Goal: Transaction & Acquisition: Book appointment/travel/reservation

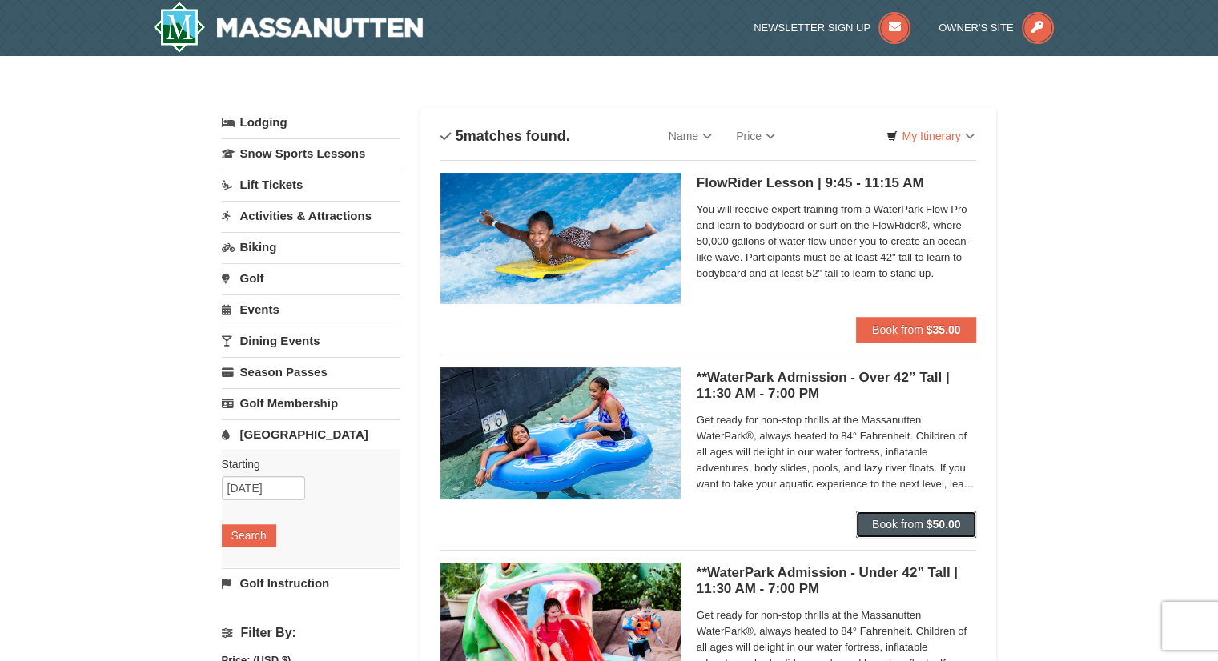
click at [919, 524] on span "Book from" at bounding box center [897, 524] width 51 height 13
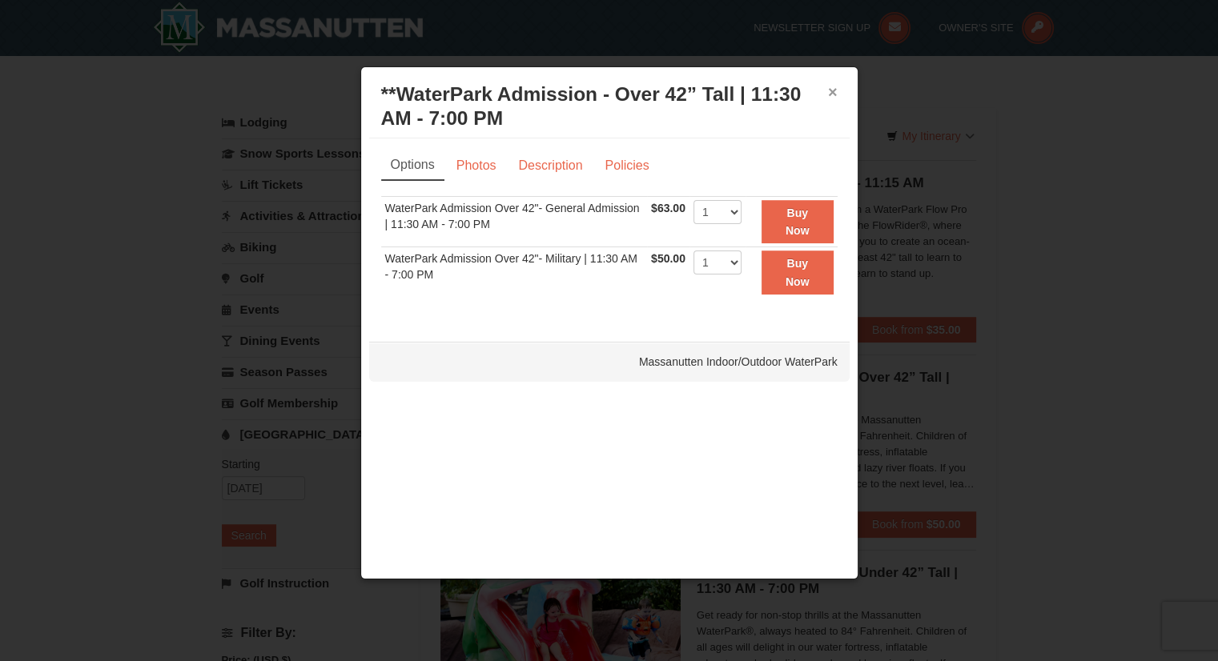
click at [835, 87] on button "×" at bounding box center [833, 92] width 10 height 16
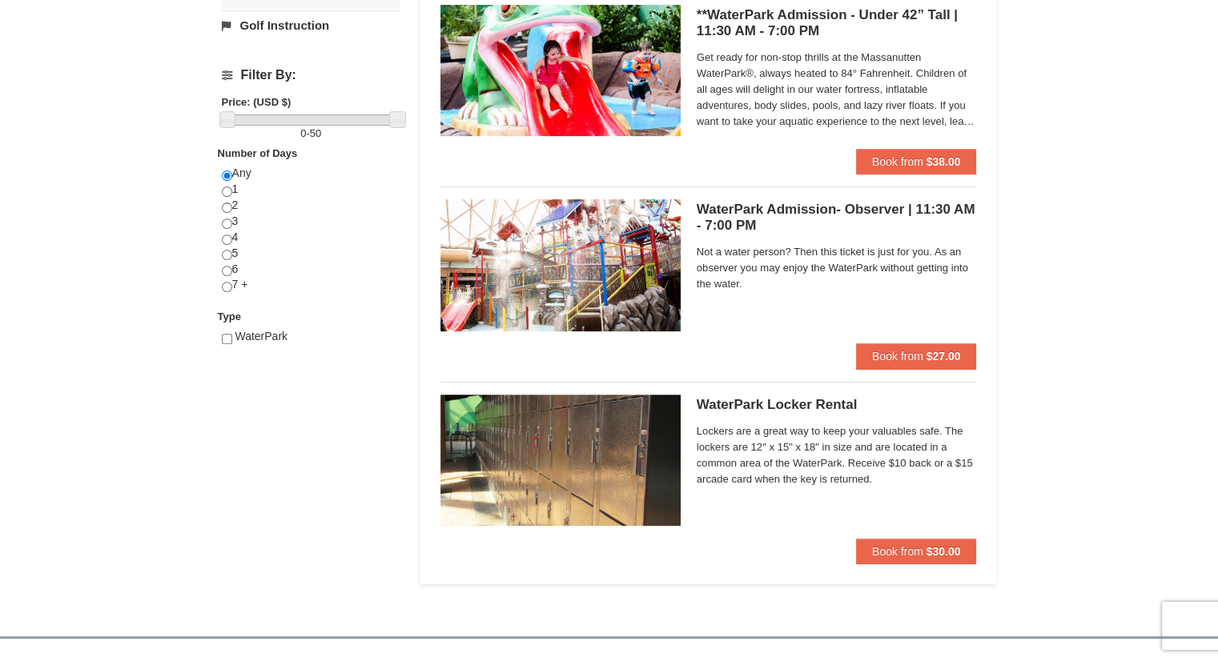
scroll to position [560, 0]
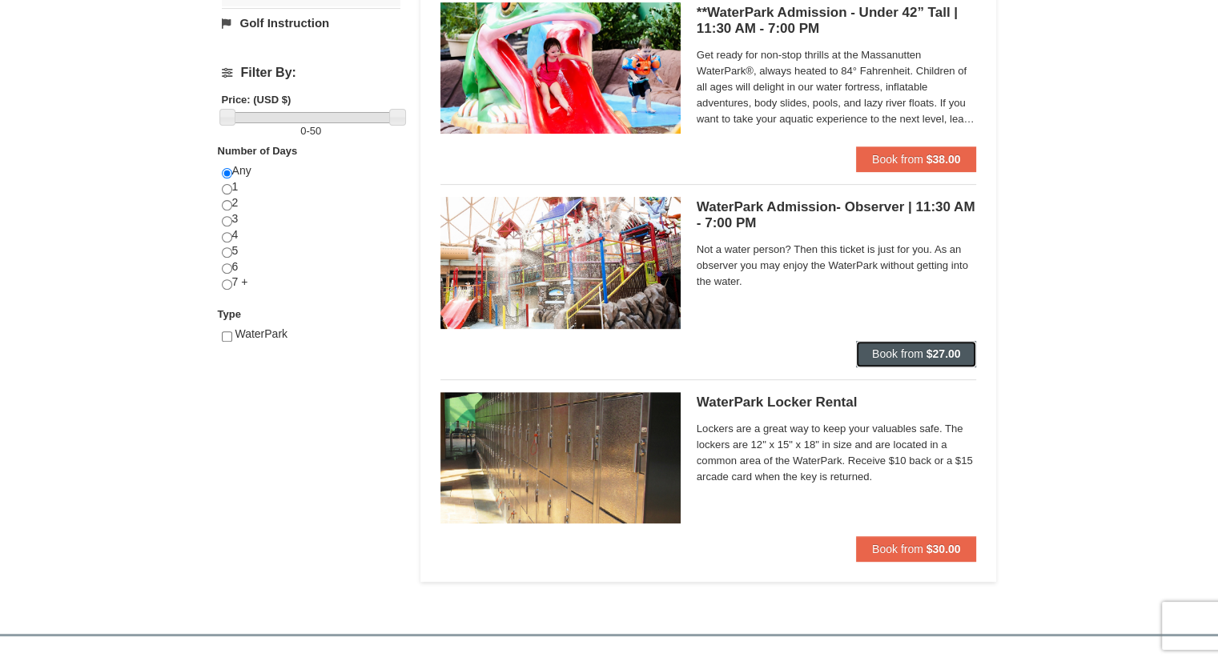
click at [881, 351] on span "Book from" at bounding box center [897, 353] width 51 height 13
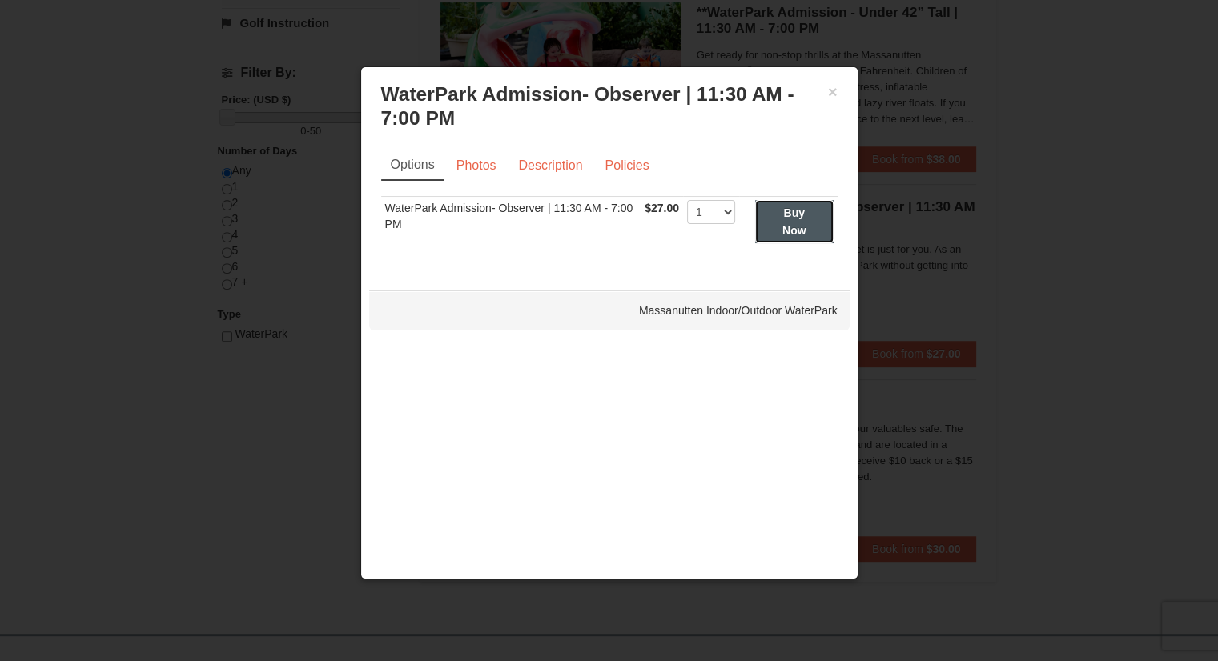
click at [781, 219] on button "Buy Now" at bounding box center [794, 222] width 78 height 44
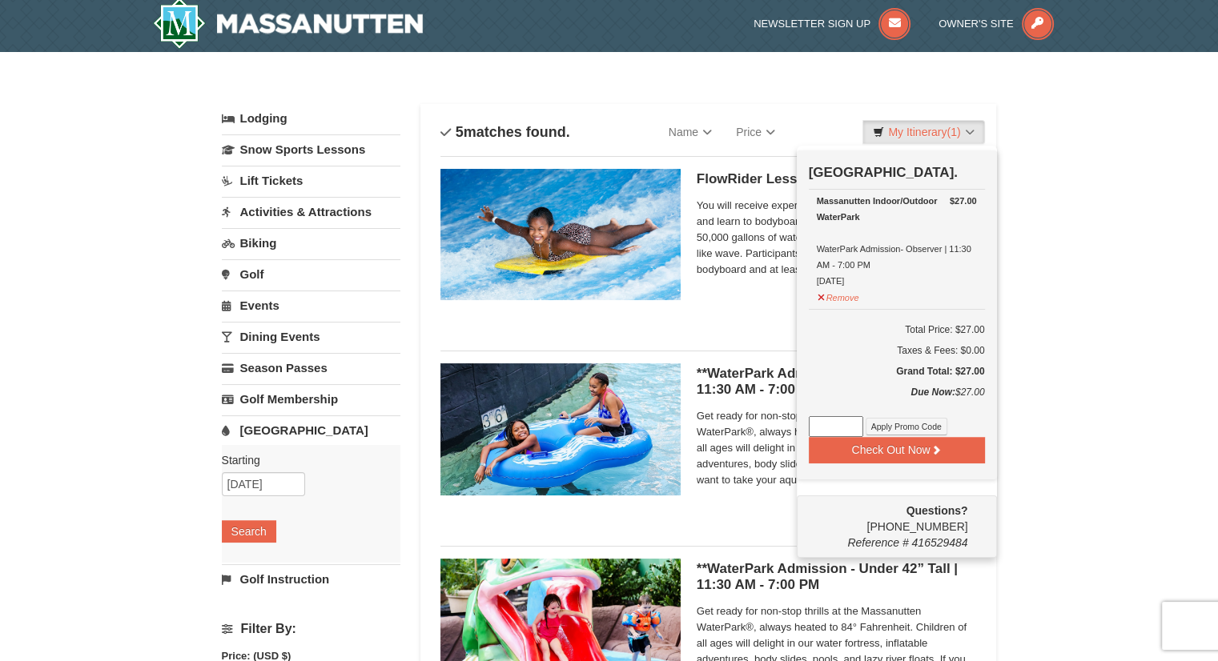
scroll to position [5, 0]
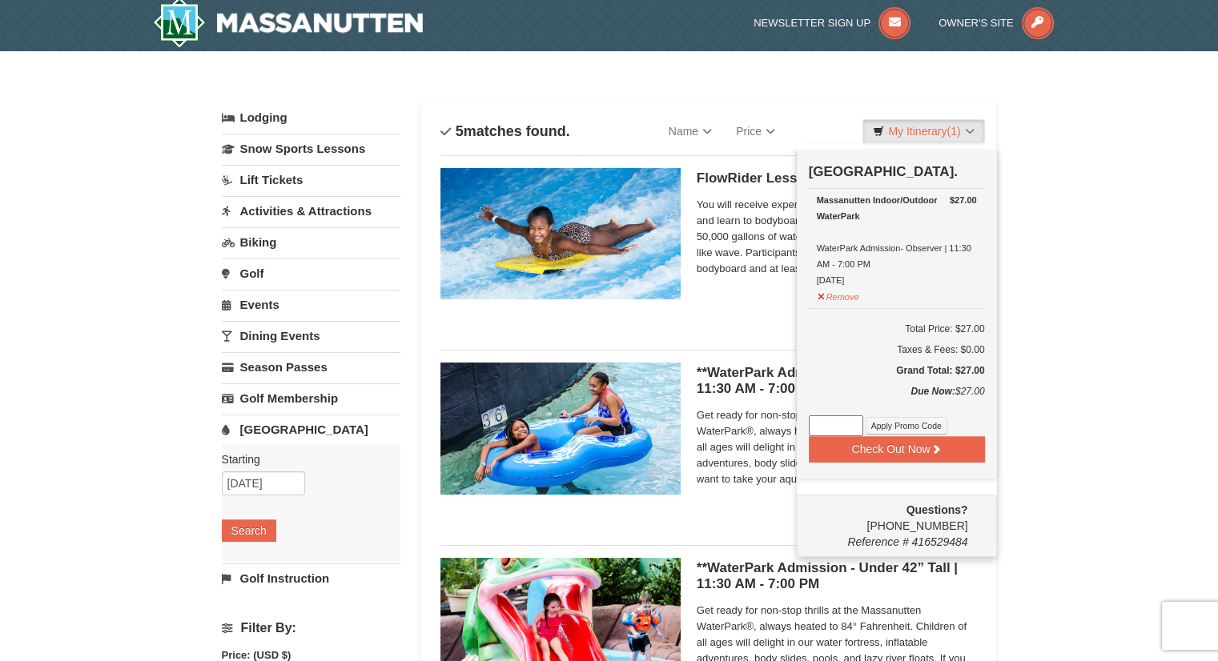
click at [1041, 400] on div "× Categories List Filter My Itinerary (1) Check Out Now Water Park Pass. $27.00…" at bounding box center [609, 612] width 1218 height 1122
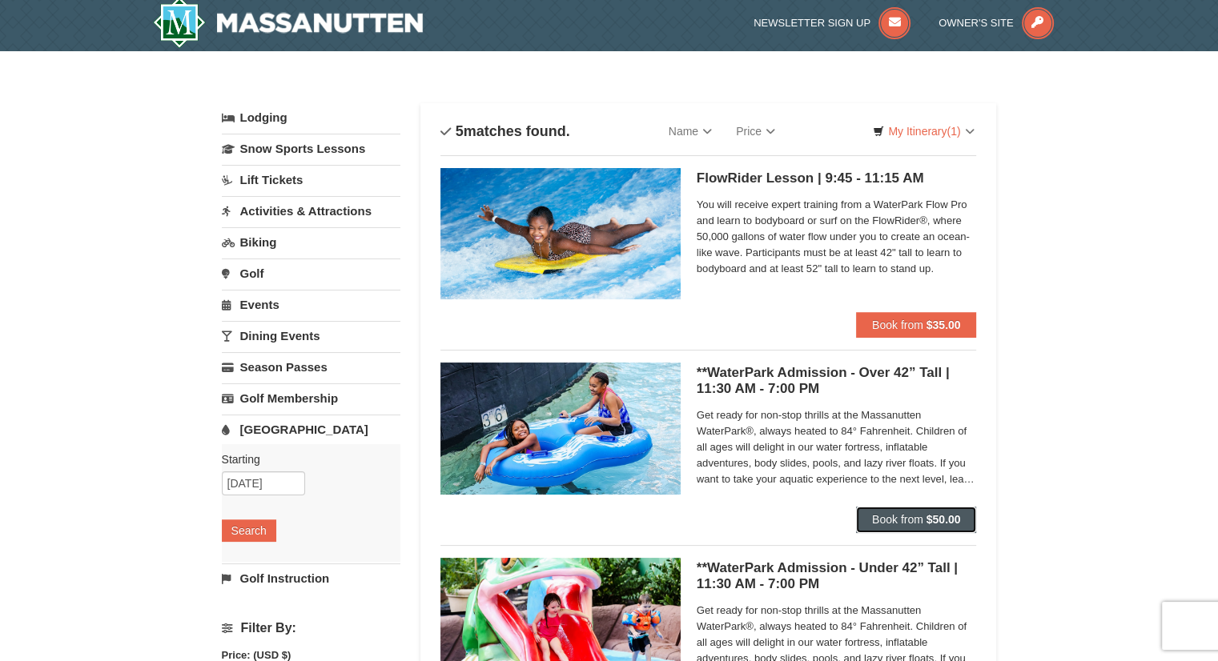
click at [919, 517] on span "Book from" at bounding box center [897, 519] width 51 height 13
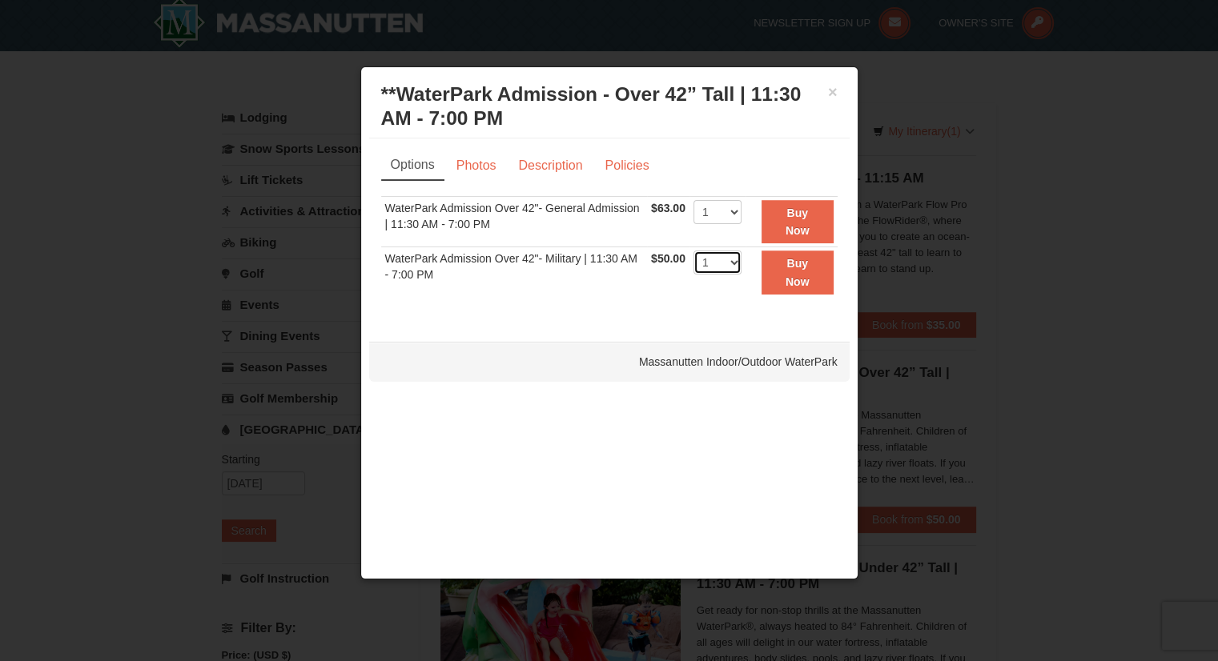
click at [733, 269] on select "1 2 3 4 5 6 7 8 9 10 11 12 13 14 15 16 17 18 19 20 21 22" at bounding box center [717, 263] width 48 height 24
select select "7"
click at [693, 251] on select "1 2 3 4 5 6 7 8 9 10 11 12 13 14 15 16 17 18 19 20 21 22" at bounding box center [717, 263] width 48 height 24
click at [783, 271] on button "Buy Now" at bounding box center [797, 273] width 72 height 44
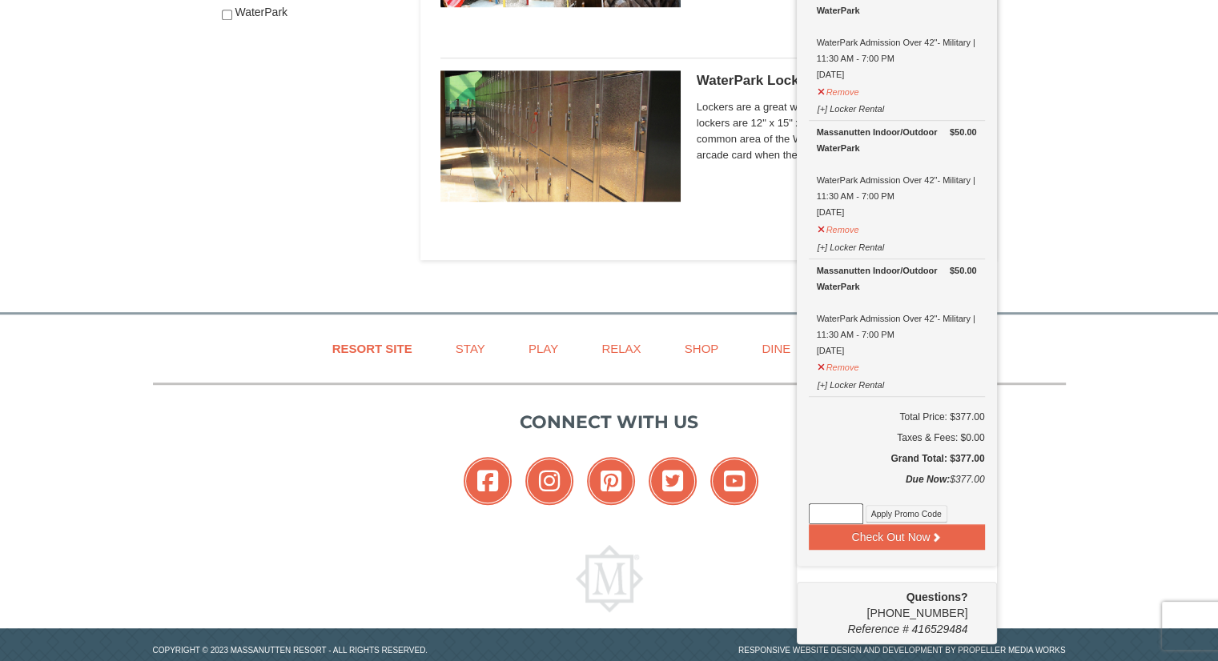
scroll to position [916, 0]
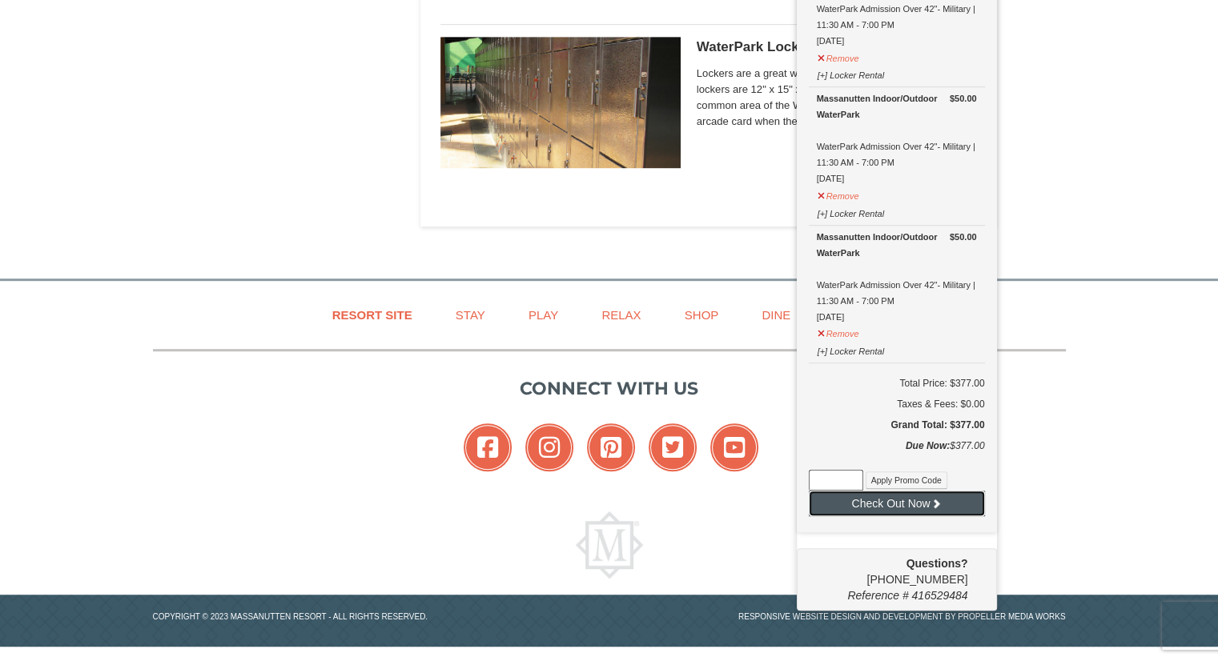
click at [921, 493] on button "Check Out Now" at bounding box center [897, 504] width 176 height 26
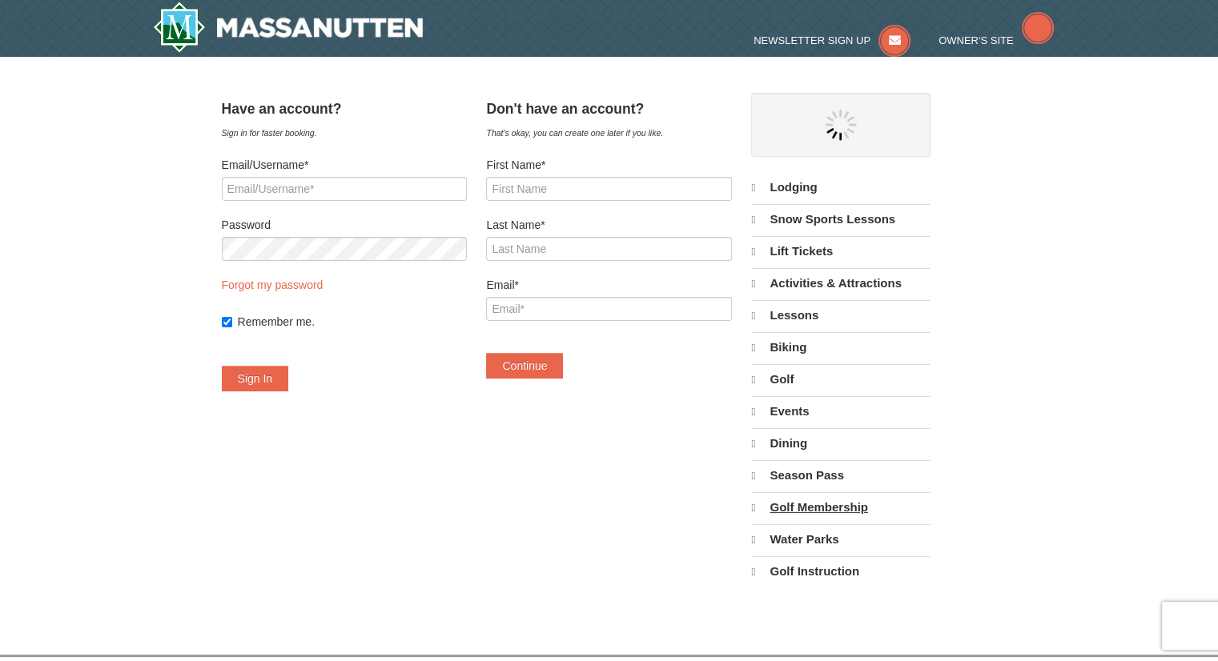
select select "10"
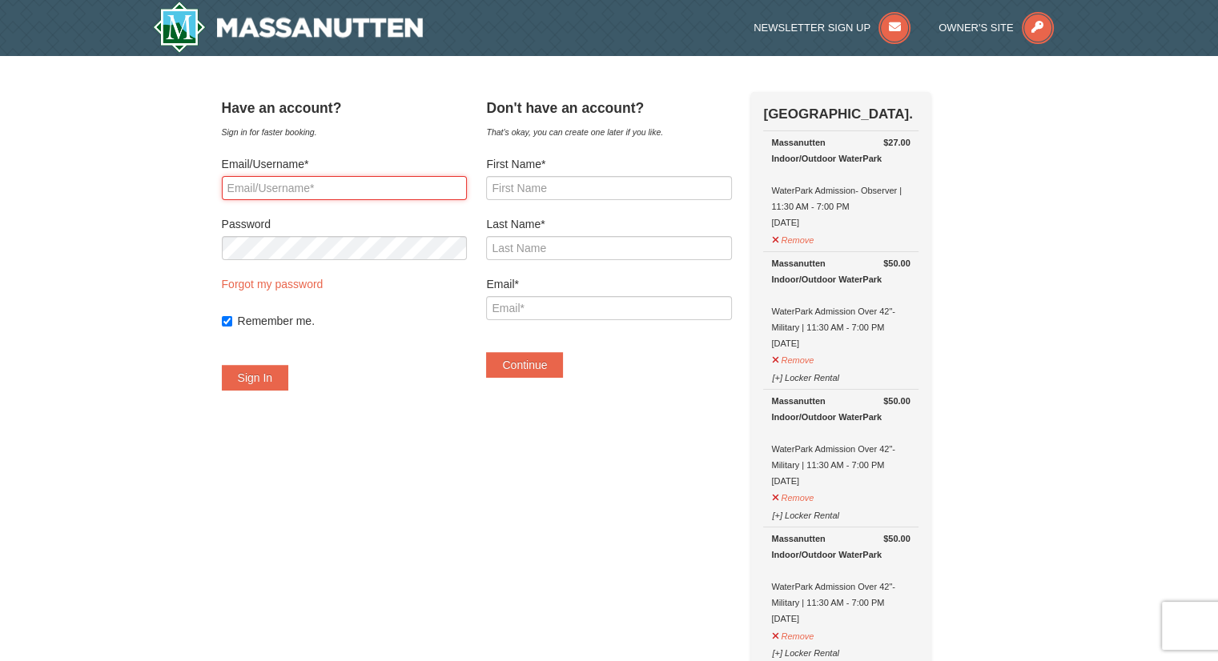
click at [332, 183] on input "Email/Username*" at bounding box center [344, 188] width 245 height 24
type input "yahairamstewart@gmail.com"
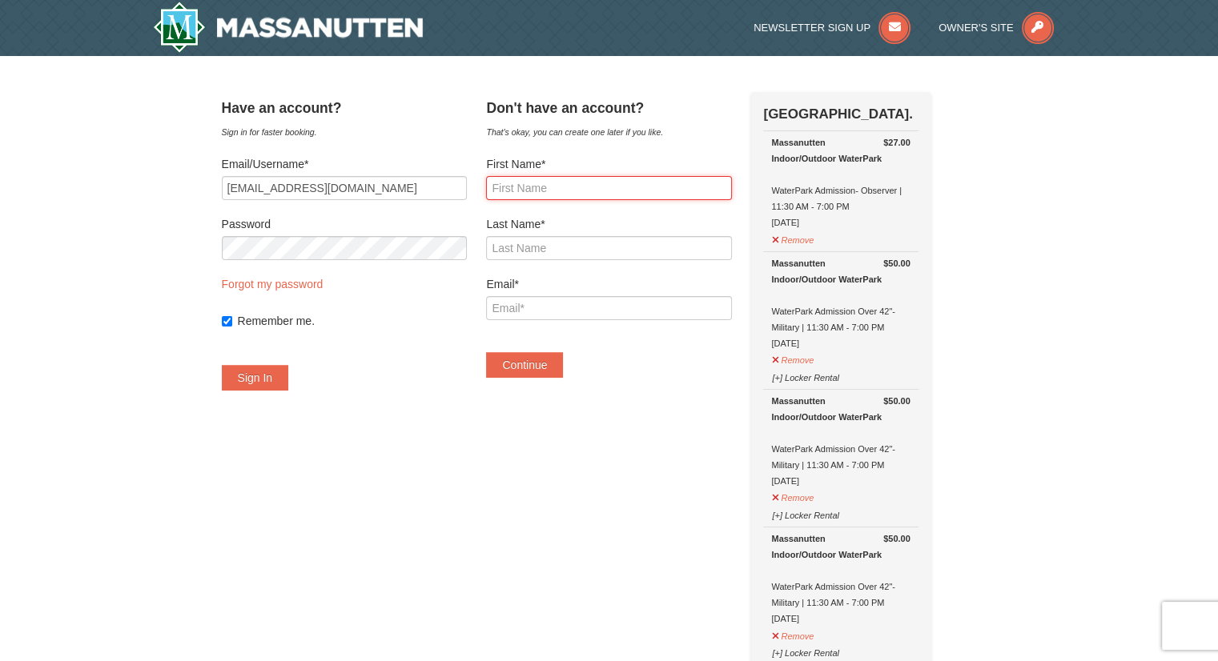
click at [536, 189] on input "First Name*" at bounding box center [608, 188] width 245 height 24
type input "Yahaira"
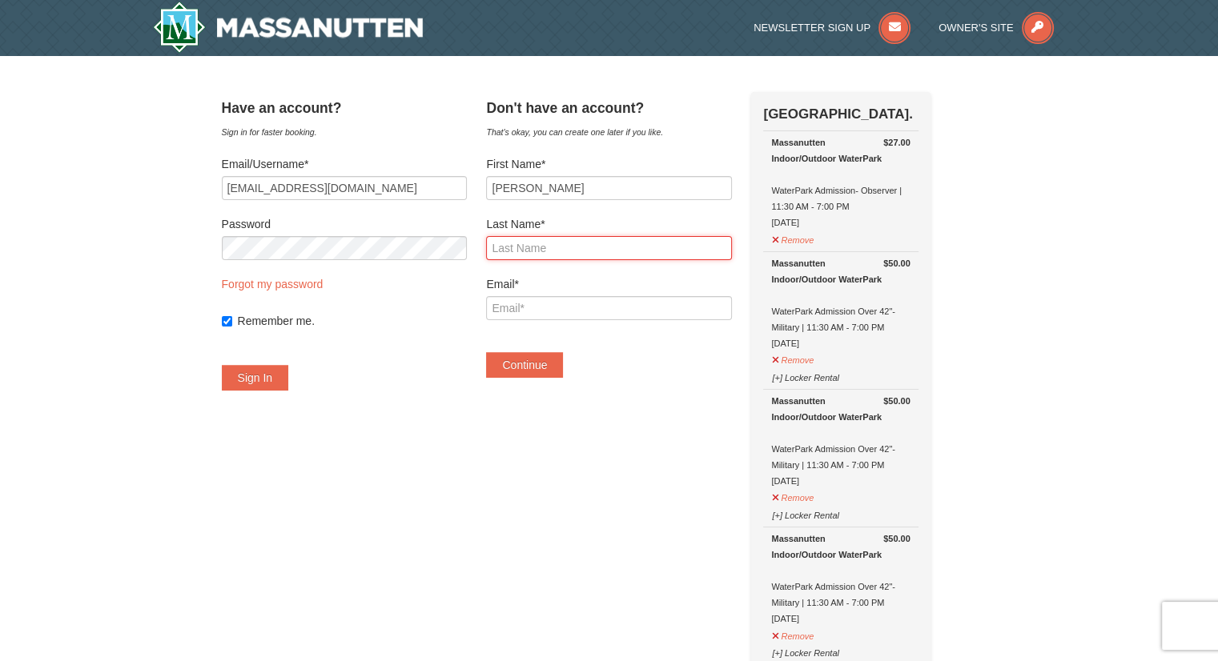
type input "Stewart"
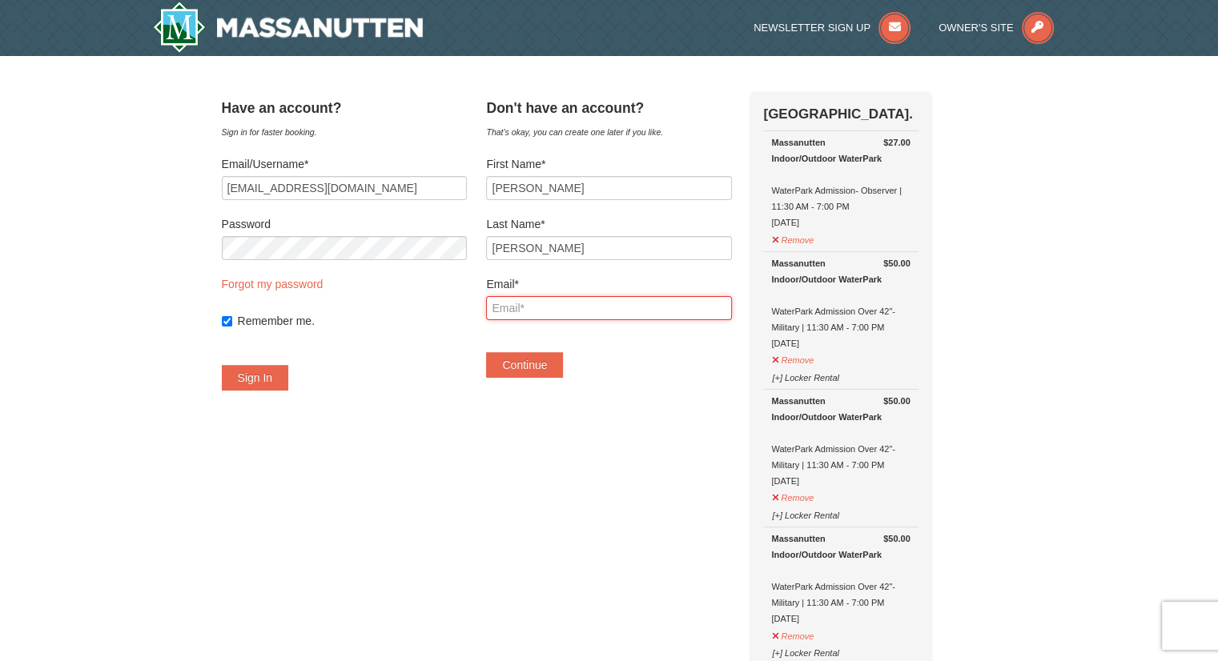
type input "yahairamstewart@gmail.com"
click at [563, 366] on button "Continue" at bounding box center [524, 365] width 77 height 26
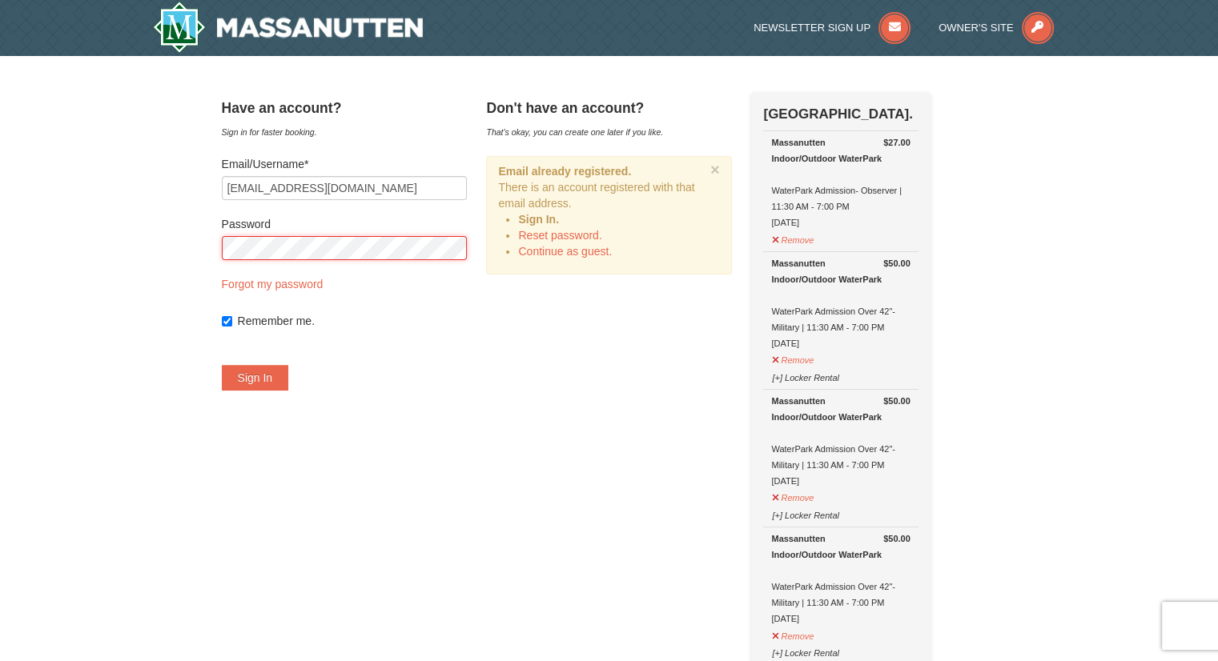
click at [222, 365] on button "Sign In" at bounding box center [255, 378] width 67 height 26
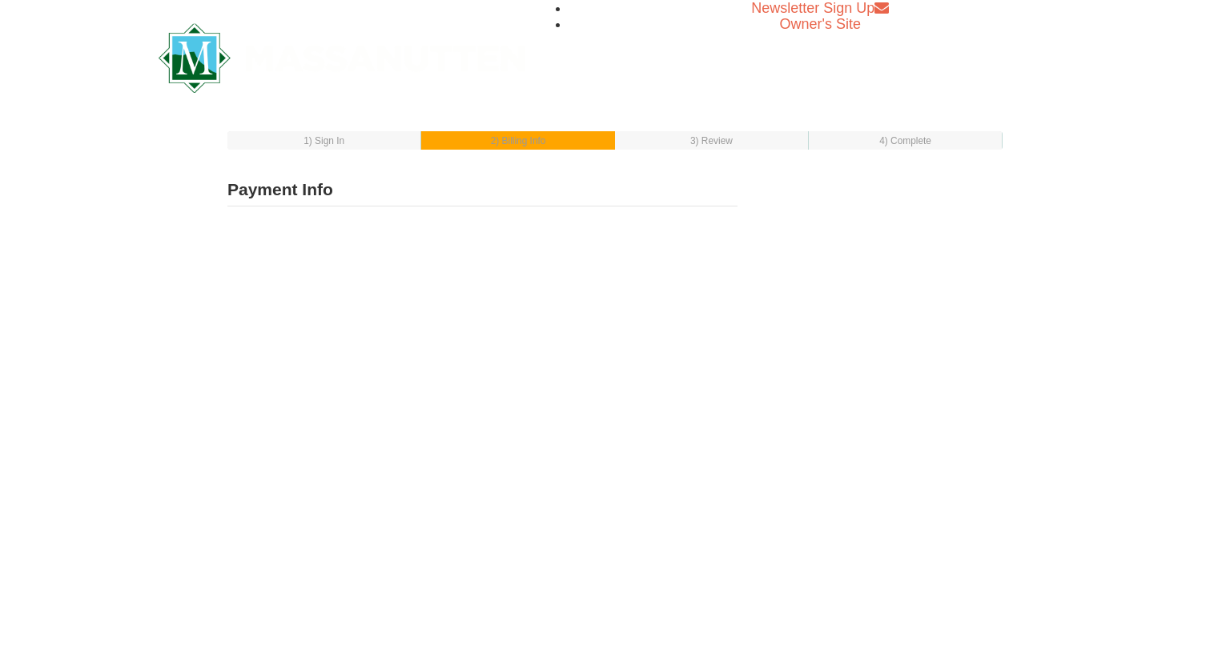
select select "1"
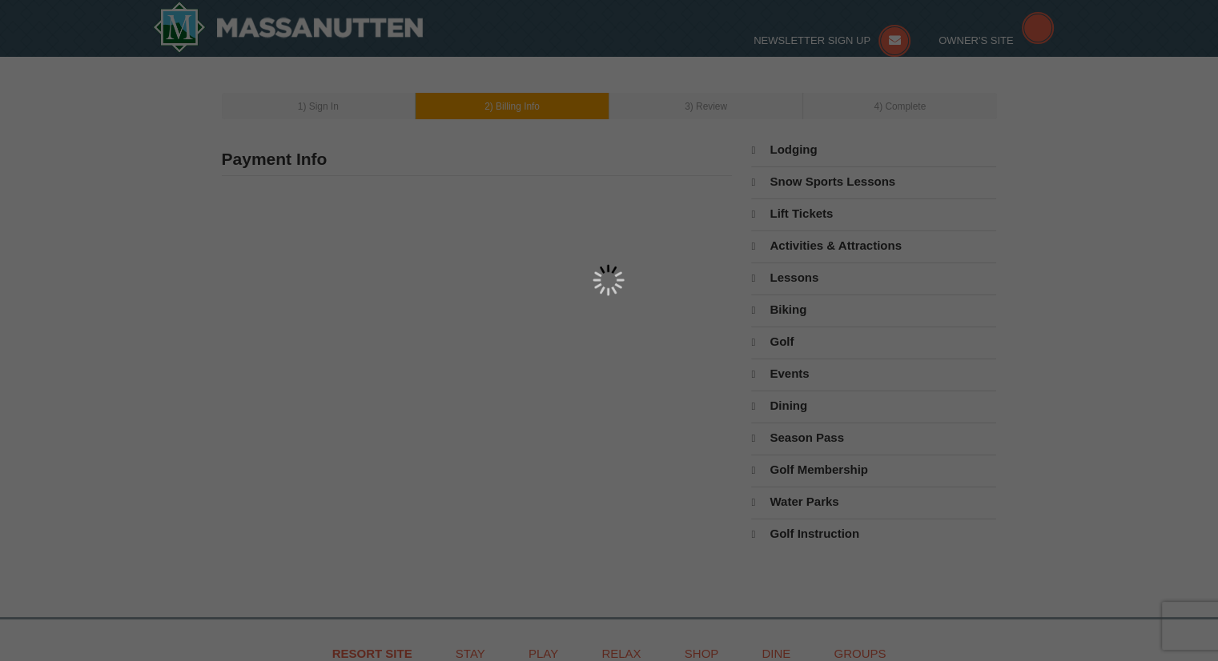
select select "10"
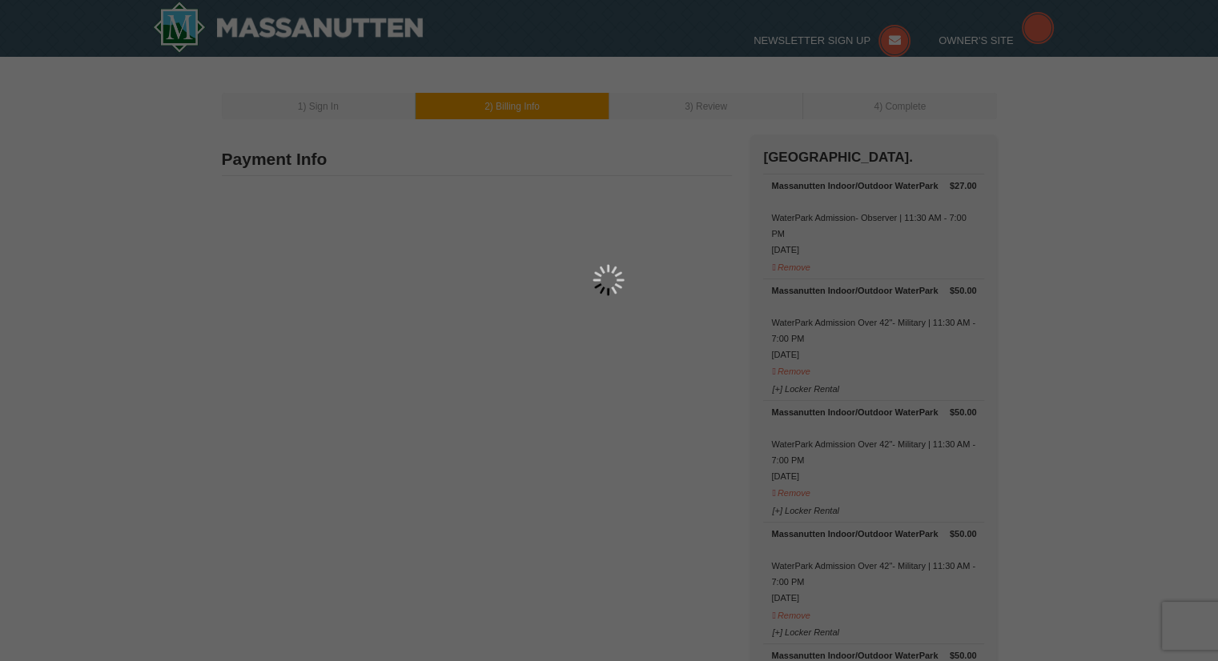
select select "10"
type input "11969 Molly Pitcher Circle"
type input "Manassas"
type input "20109"
type input "571"
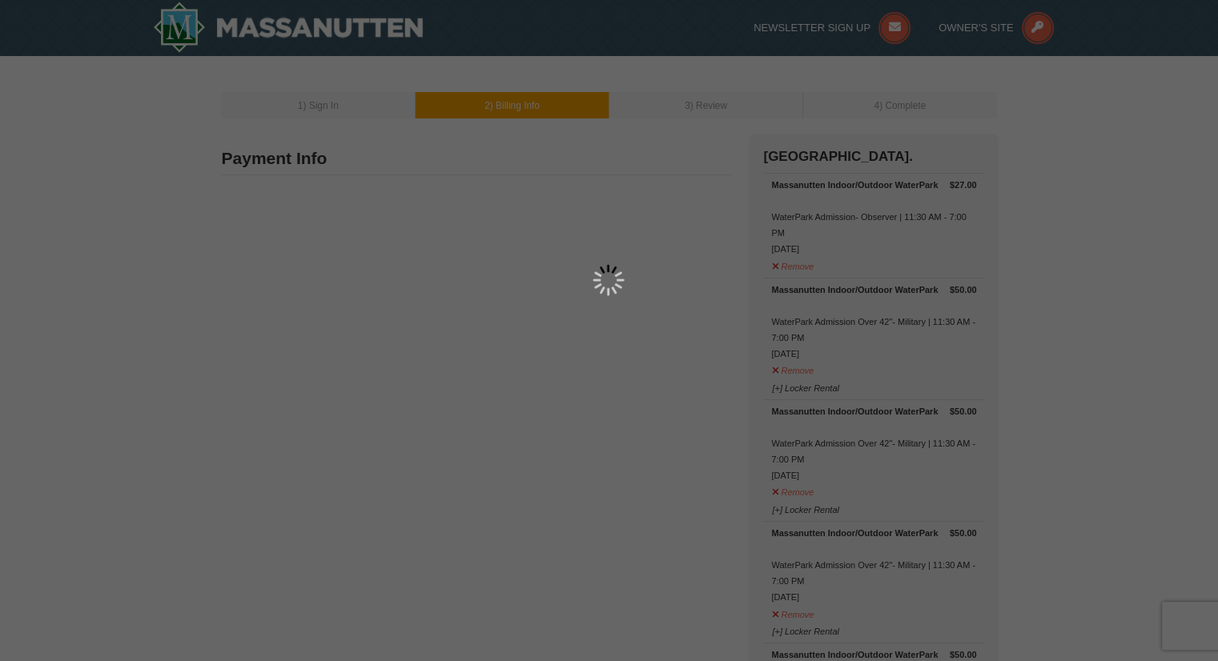
type input "474"
type input "8706"
type input "[EMAIL_ADDRESS][DOMAIN_NAME]"
select select "VA"
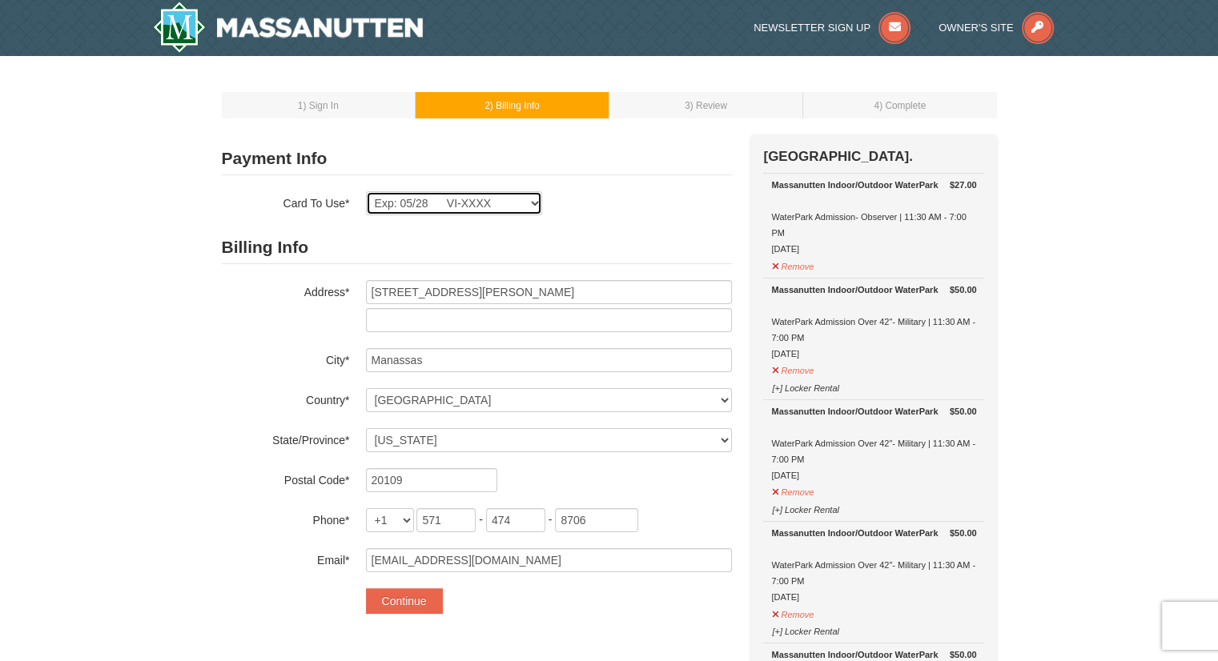
click at [473, 207] on select "Exp: 05/28 VI-XXXX New Card" at bounding box center [454, 203] width 176 height 24
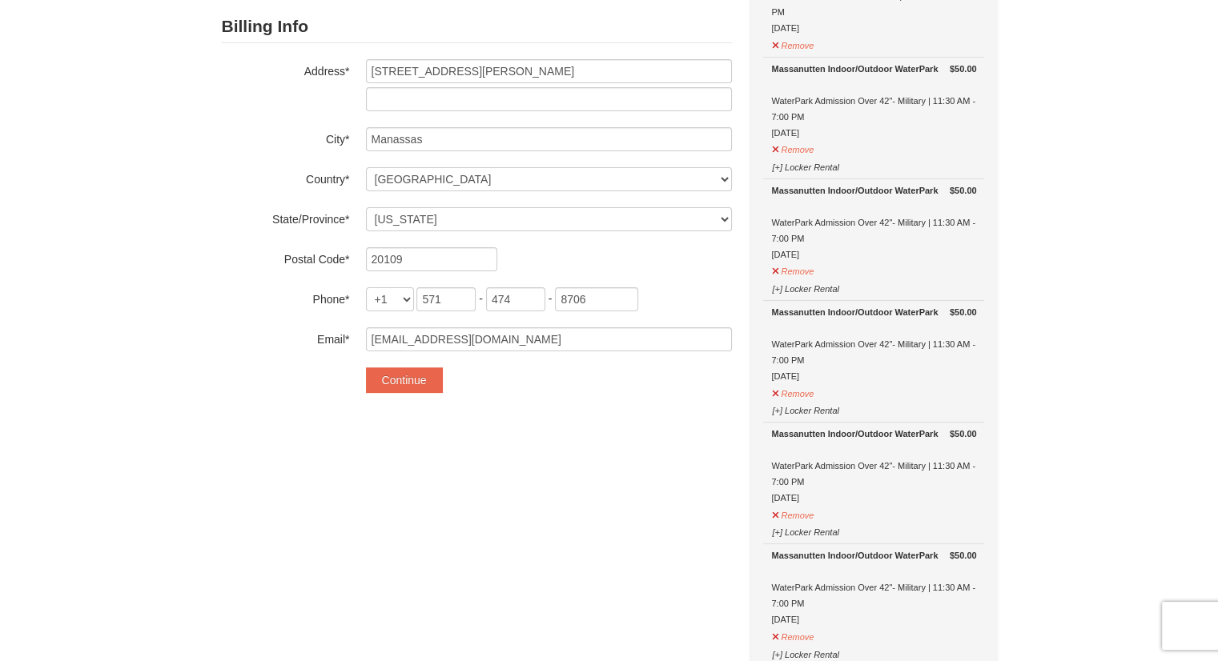
scroll to position [240, 0]
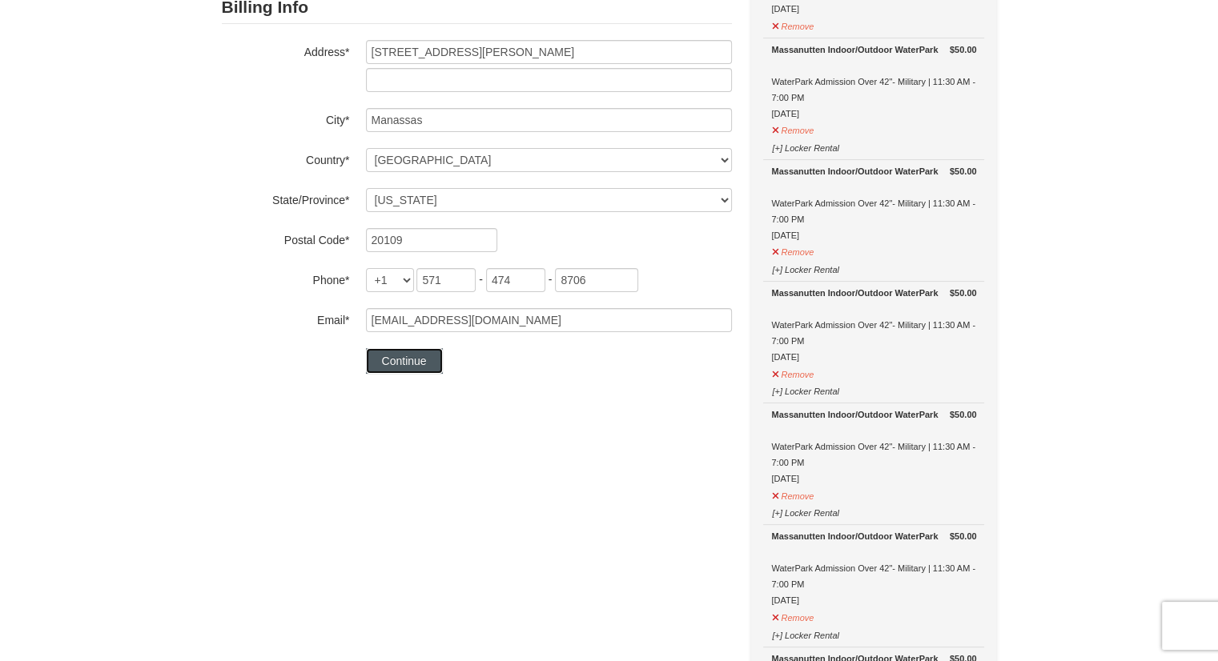
click at [400, 353] on button "Continue" at bounding box center [404, 361] width 77 height 26
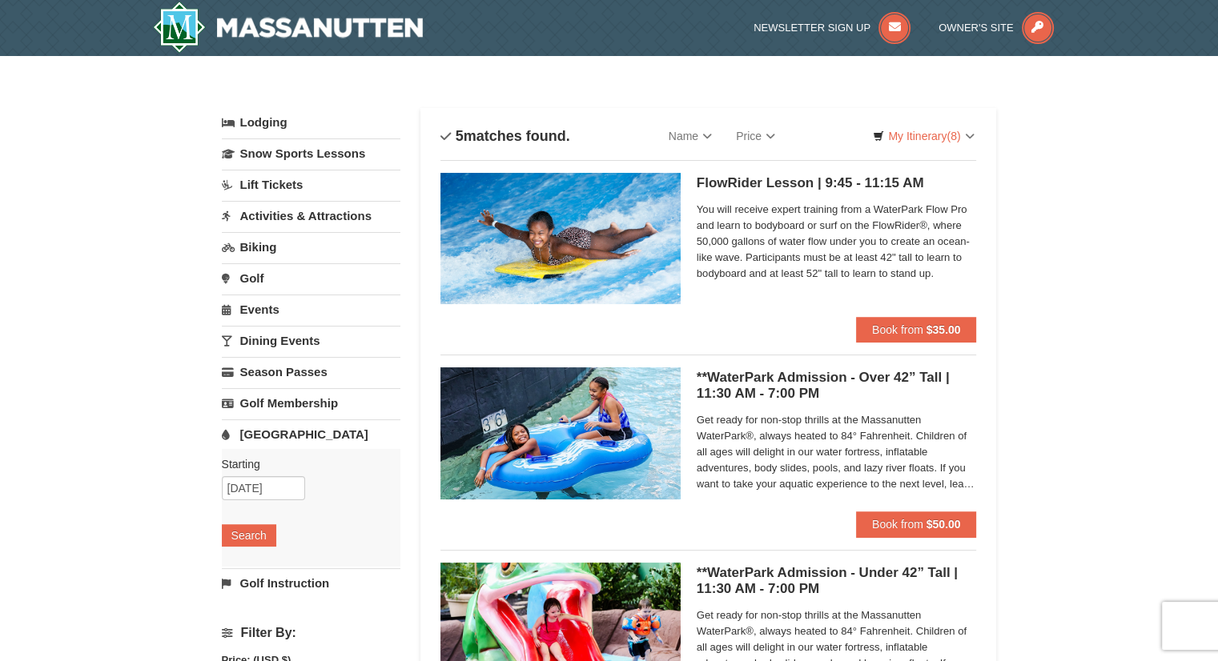
click at [307, 435] on link "[GEOGRAPHIC_DATA]" at bounding box center [311, 434] width 179 height 30
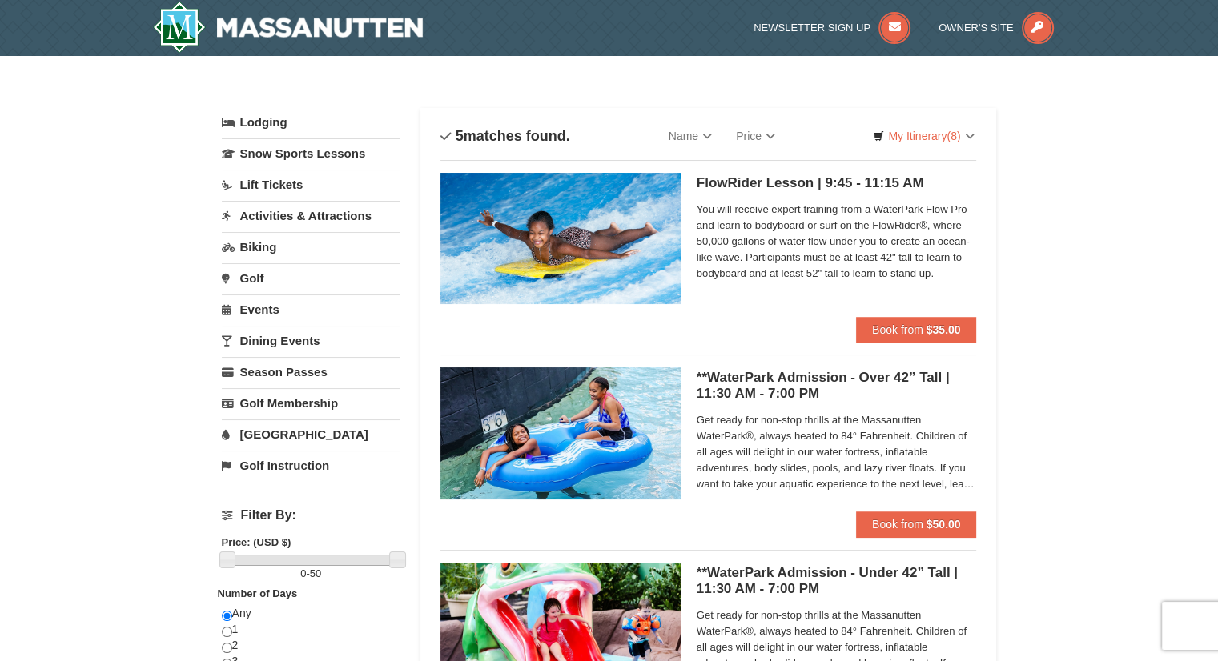
click at [291, 436] on link "[GEOGRAPHIC_DATA]" at bounding box center [311, 434] width 179 height 30
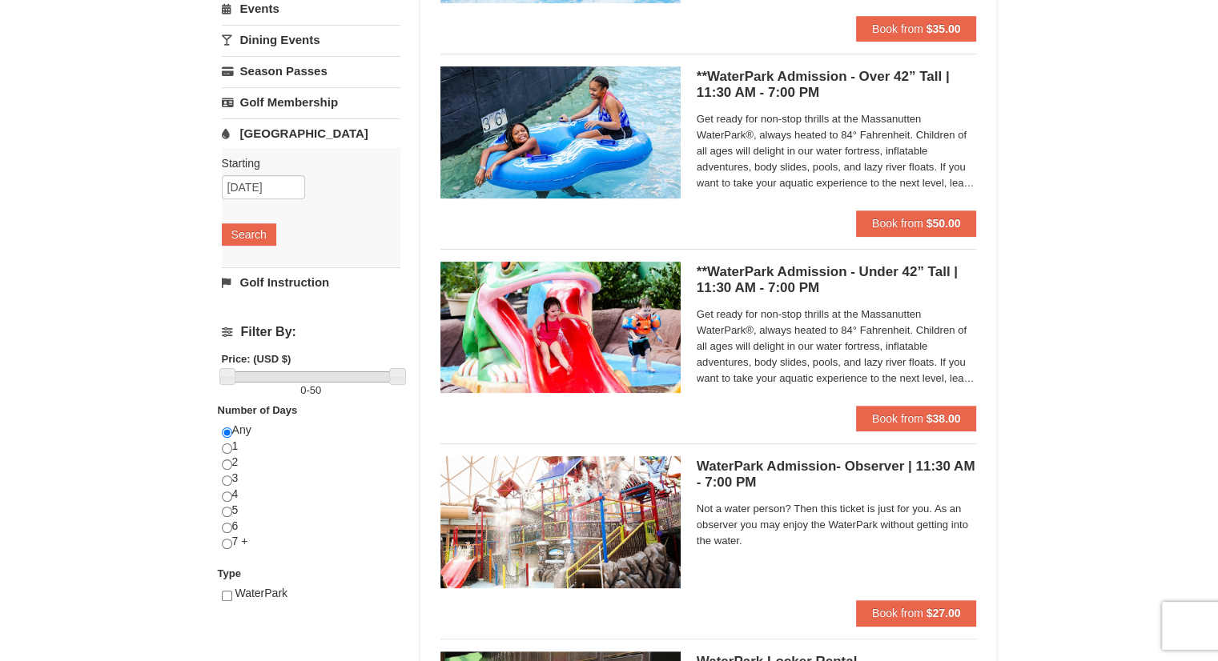
scroll to position [320, 0]
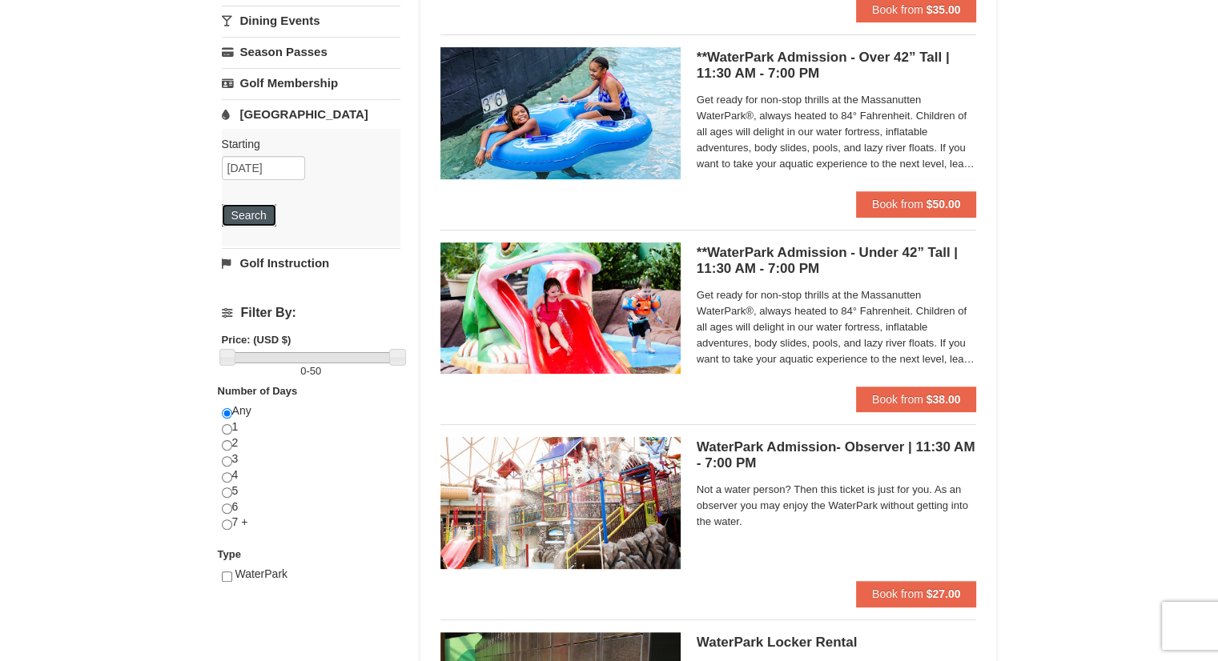
click at [255, 216] on button "Search" at bounding box center [249, 215] width 54 height 22
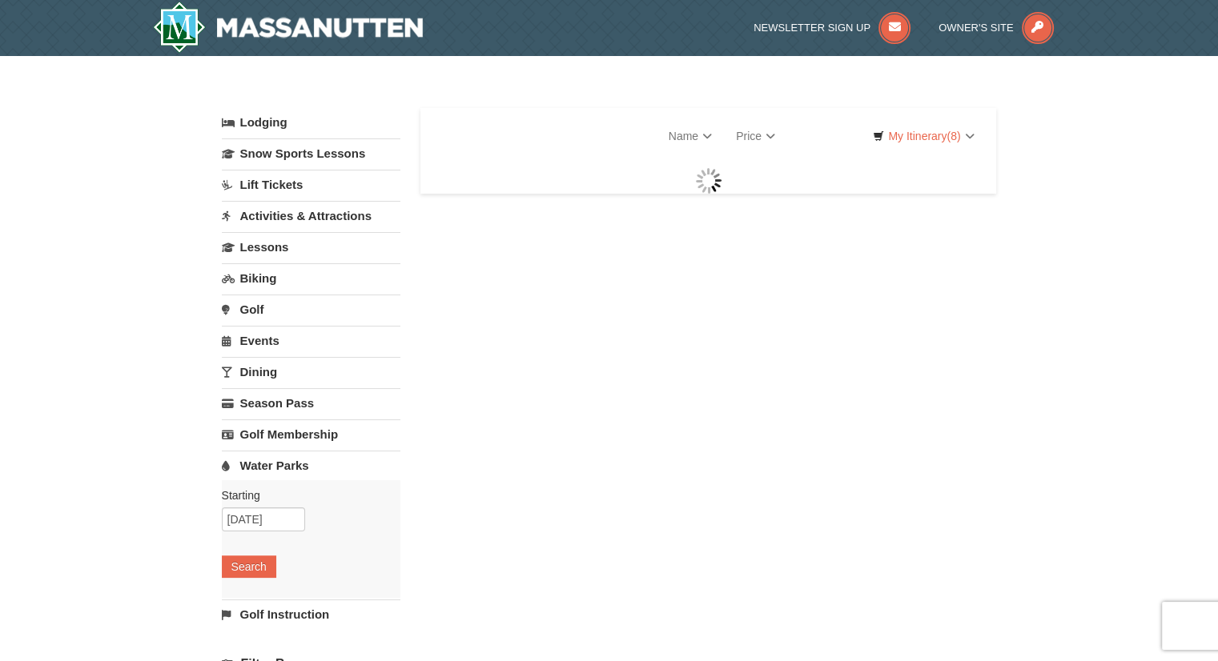
select select "10"
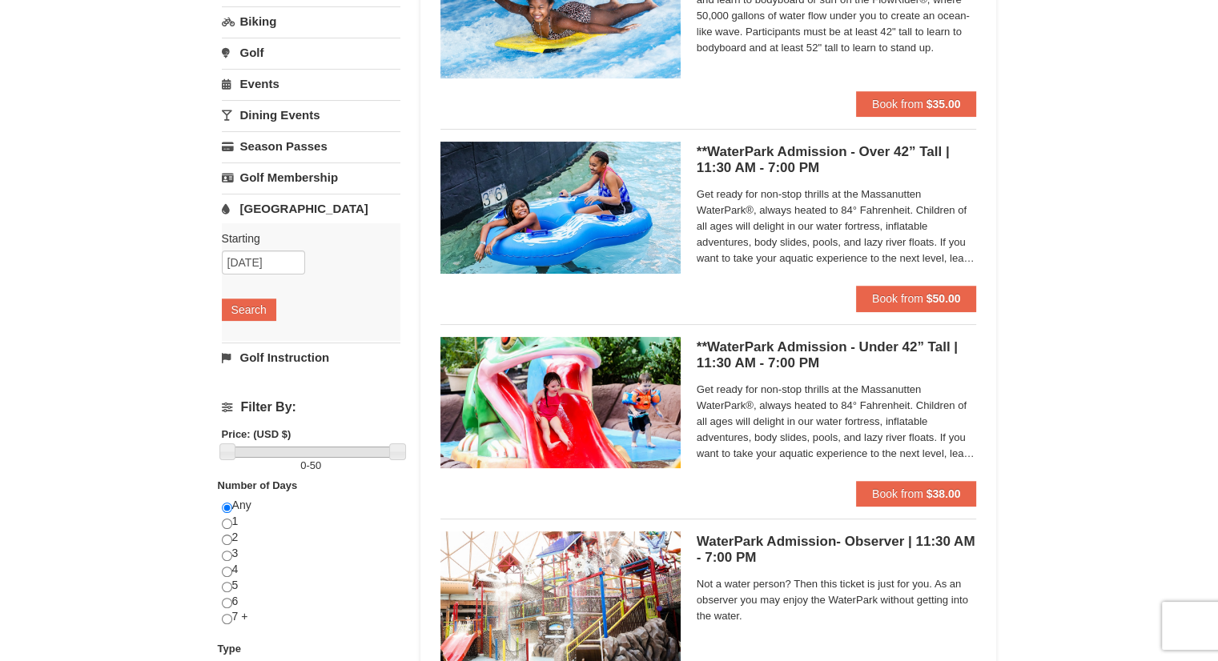
scroll to position [240, 0]
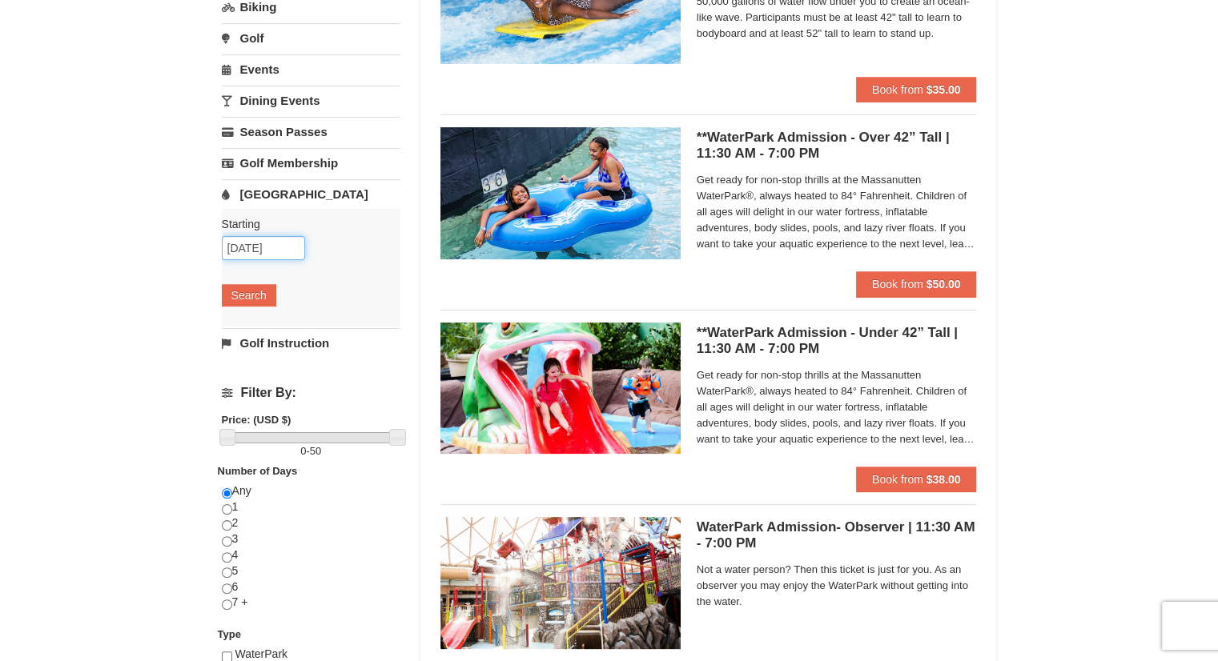
click at [275, 248] on input "[DATE]" at bounding box center [263, 248] width 83 height 24
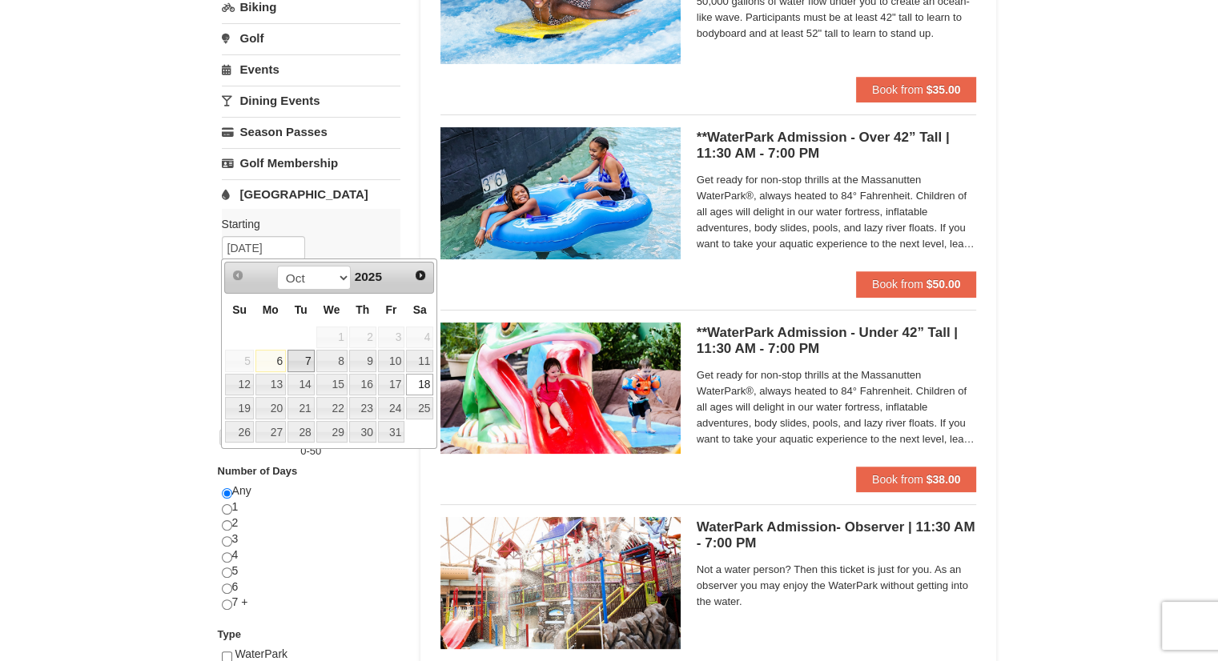
click at [296, 357] on link "7" at bounding box center [300, 361] width 27 height 22
type input "[DATE]"
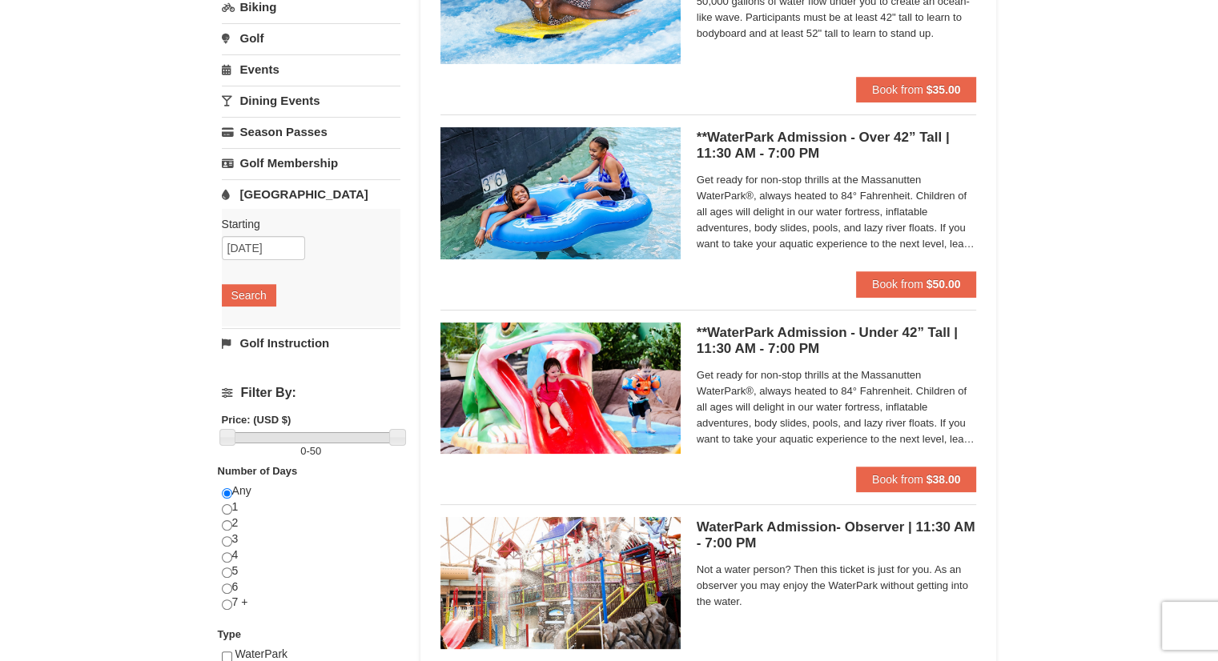
click at [239, 279] on div "Starting Please format dates MM/DD/YYYY Please format dates MM/DD/YYYY [DATE] S…" at bounding box center [311, 268] width 179 height 118
click at [250, 291] on button "Search" at bounding box center [249, 295] width 54 height 22
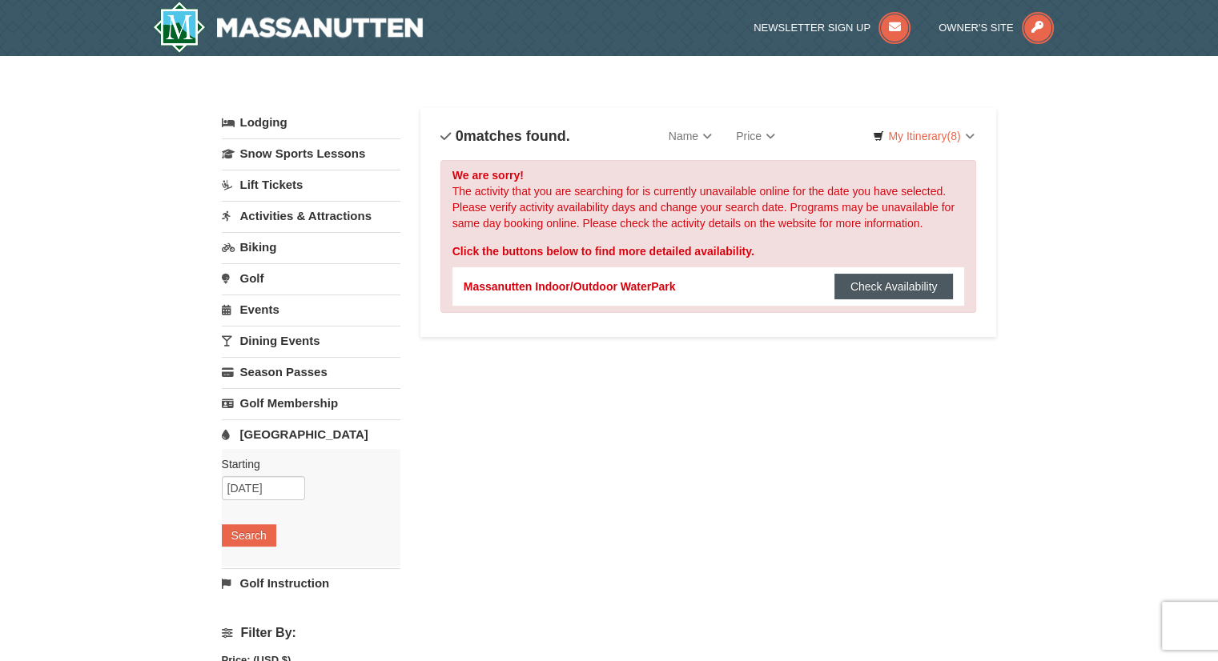
click at [900, 283] on button "Check Availability" at bounding box center [893, 287] width 119 height 26
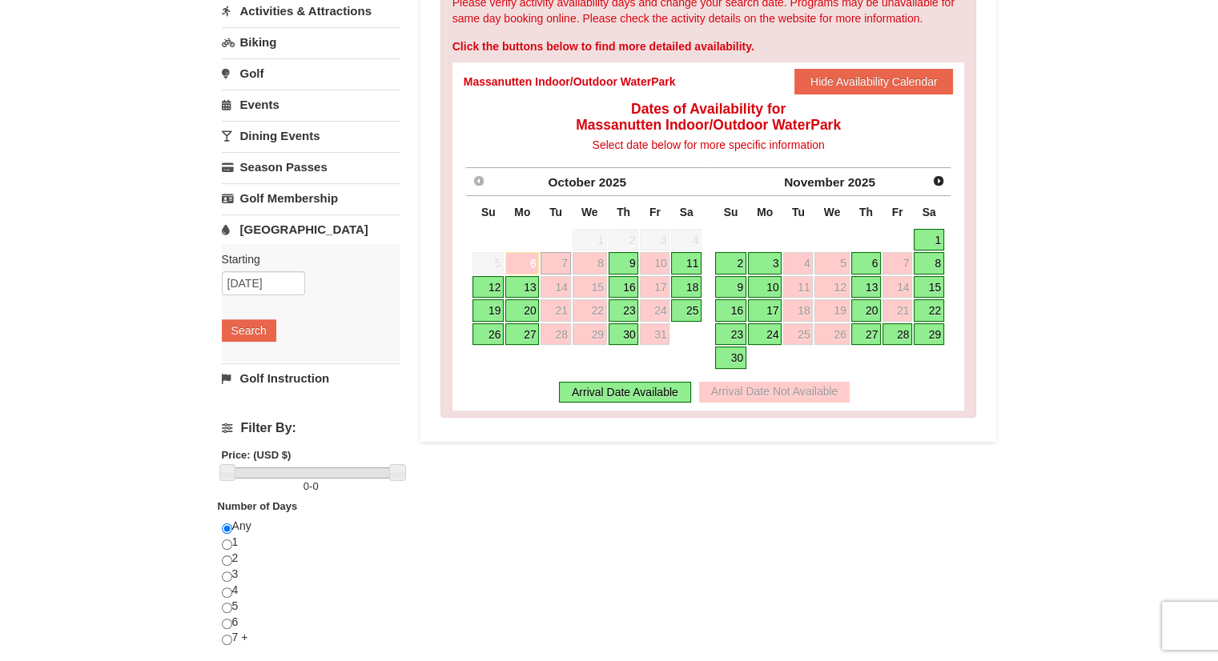
scroll to position [240, 0]
